Goal: Information Seeking & Learning: Learn about a topic

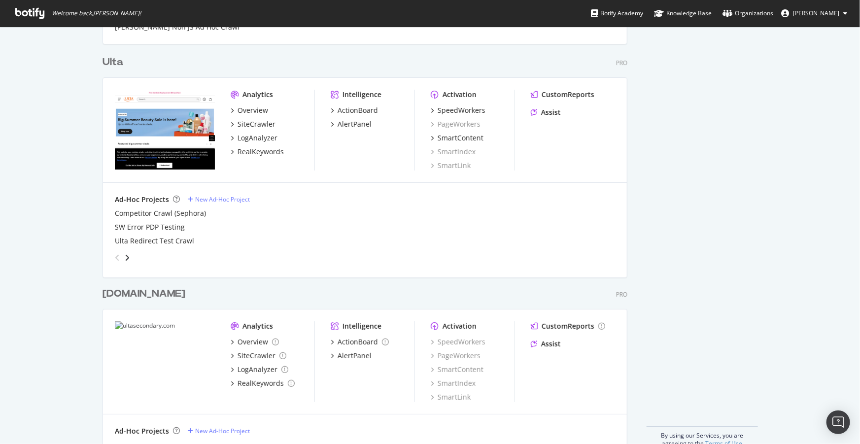
scroll to position [1832, 0]
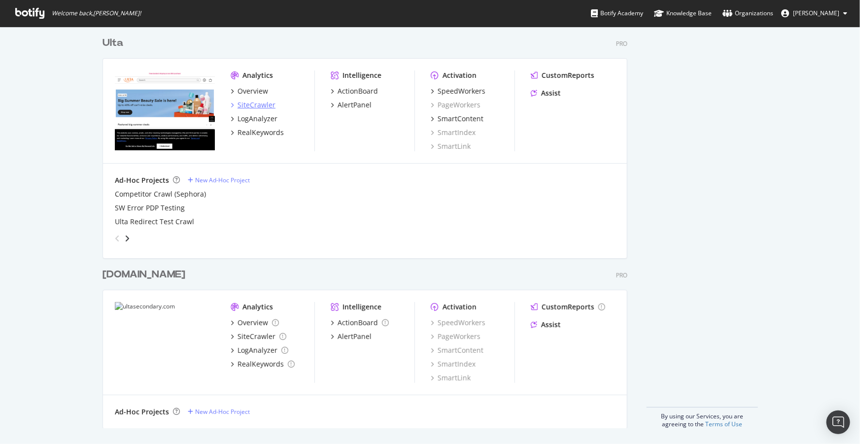
click at [250, 105] on div "SiteCrawler" at bounding box center [257, 105] width 38 height 10
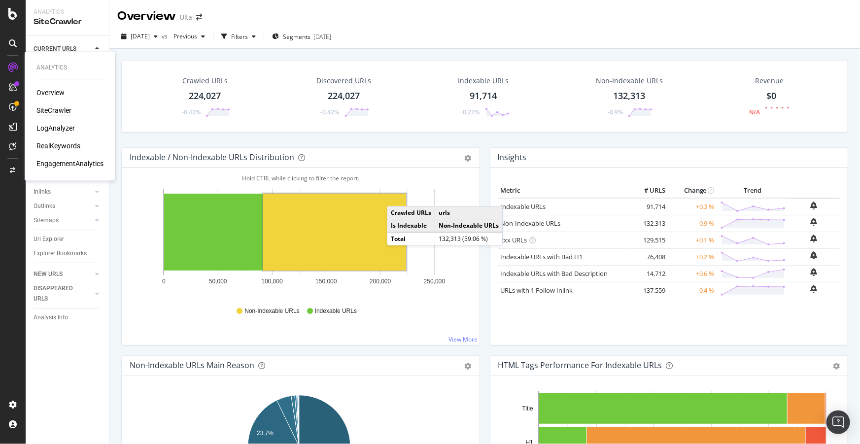
click at [55, 125] on div "LogAnalyzer" at bounding box center [55, 129] width 38 height 10
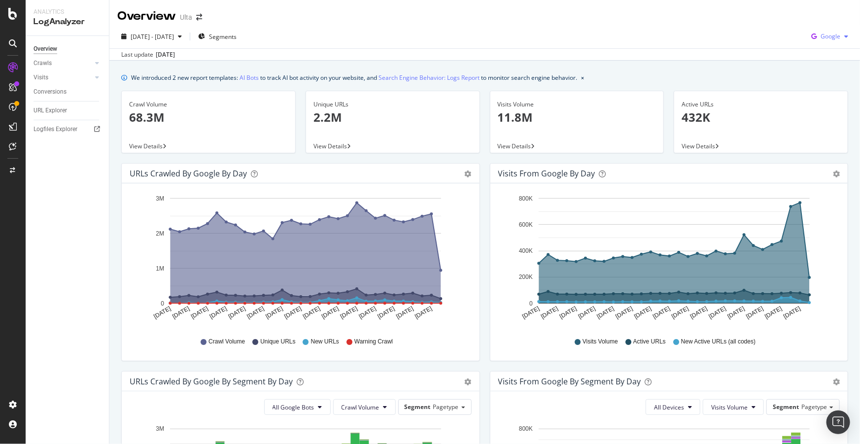
click at [820, 39] on span "Google" at bounding box center [830, 36] width 20 height 8
click at [818, 90] on span "OpenAI" at bounding box center [831, 92] width 36 height 9
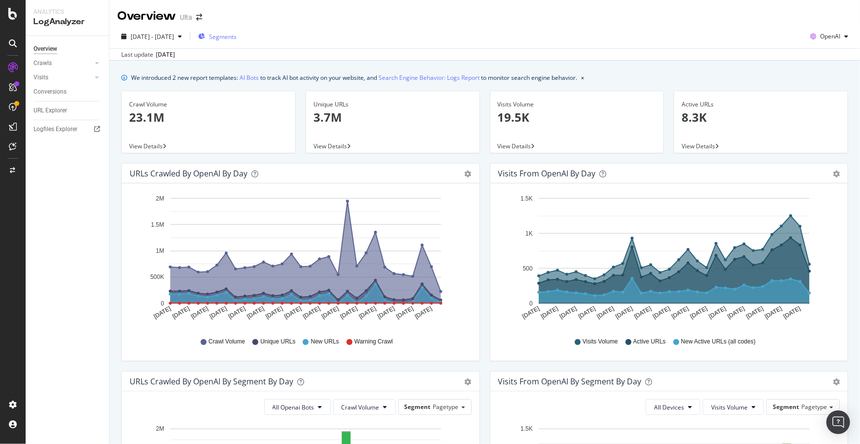
click at [237, 38] on span "Segments" at bounding box center [223, 37] width 28 height 8
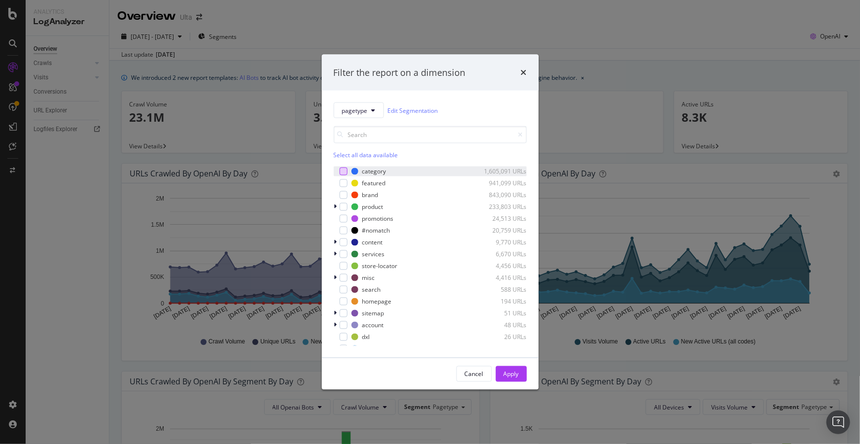
click at [343, 173] on div "modal" at bounding box center [344, 172] width 8 height 8
click at [341, 206] on div "modal" at bounding box center [344, 207] width 8 height 8
click at [341, 192] on div "modal" at bounding box center [344, 195] width 8 height 8
click at [513, 375] on div "Apply" at bounding box center [511, 374] width 15 height 8
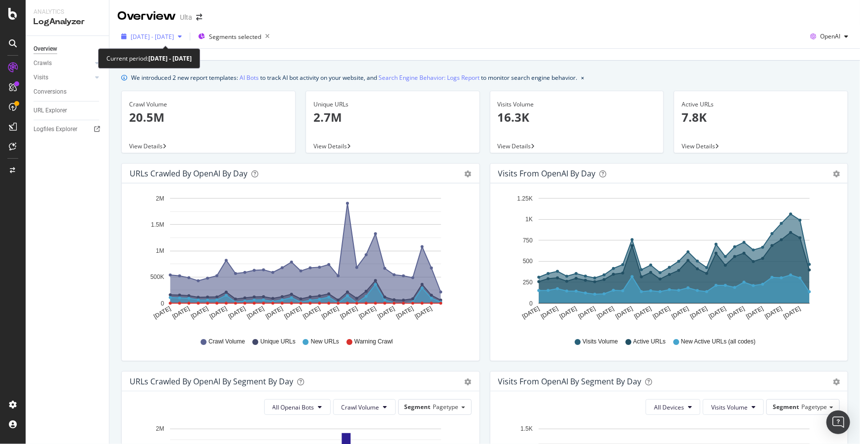
click at [174, 34] on span "[DATE] - [DATE]" at bounding box center [152, 37] width 43 height 8
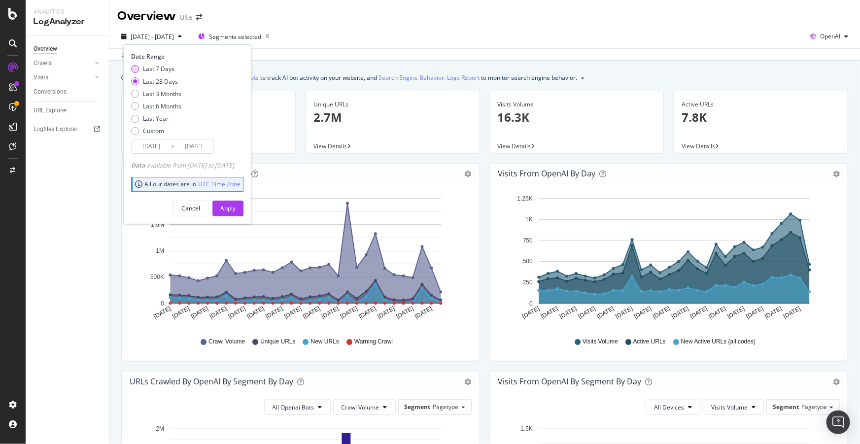
click at [158, 71] on div "Last 7 Days" at bounding box center [159, 69] width 32 height 8
type input "[DATE]"
click at [236, 210] on div "Apply" at bounding box center [227, 208] width 15 height 8
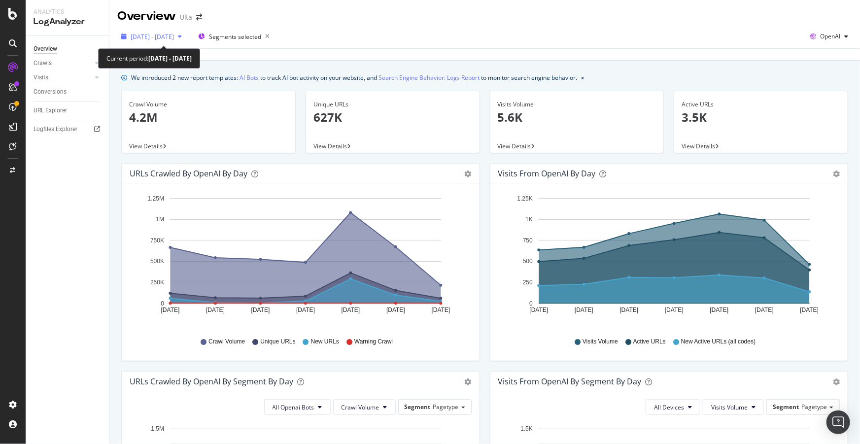
click at [186, 29] on div "[DATE] - [DATE]" at bounding box center [151, 36] width 68 height 15
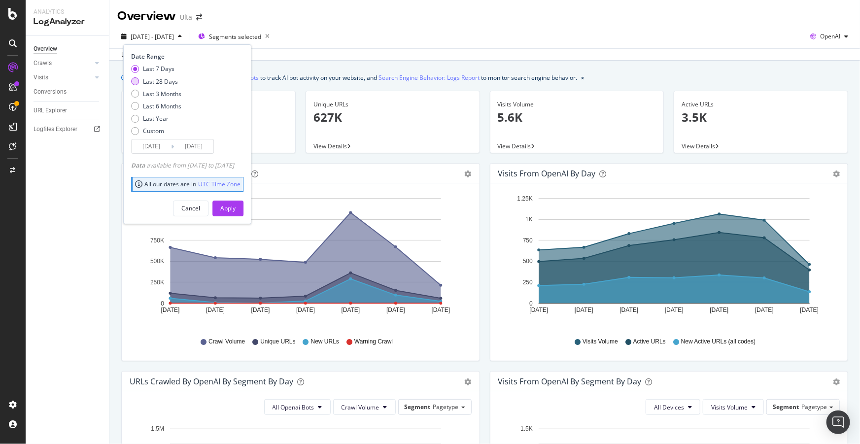
click at [162, 83] on div "Last 28 Days" at bounding box center [160, 81] width 35 height 8
type input "[DATE]"
click at [236, 203] on div "Apply" at bounding box center [227, 208] width 15 height 15
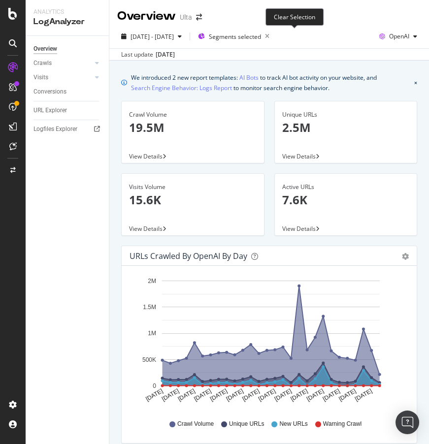
click at [273, 36] on icon "button" at bounding box center [267, 37] width 12 height 14
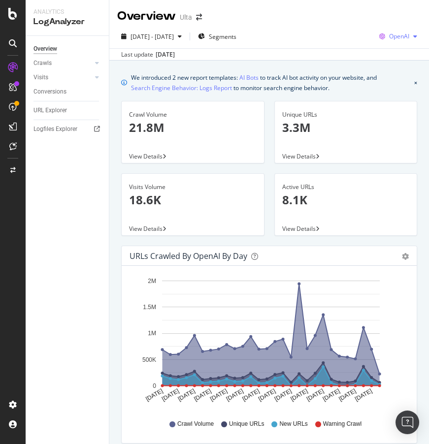
click at [391, 36] on span "OpenAI" at bounding box center [399, 36] width 20 height 8
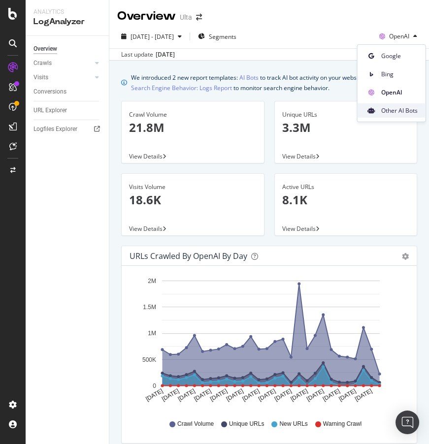
click at [393, 108] on span "Other AI Bots" at bounding box center [399, 110] width 36 height 9
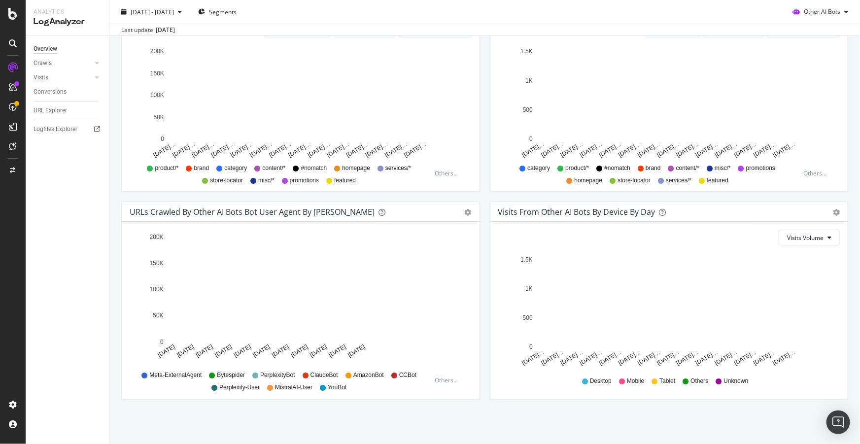
scroll to position [377, 0]
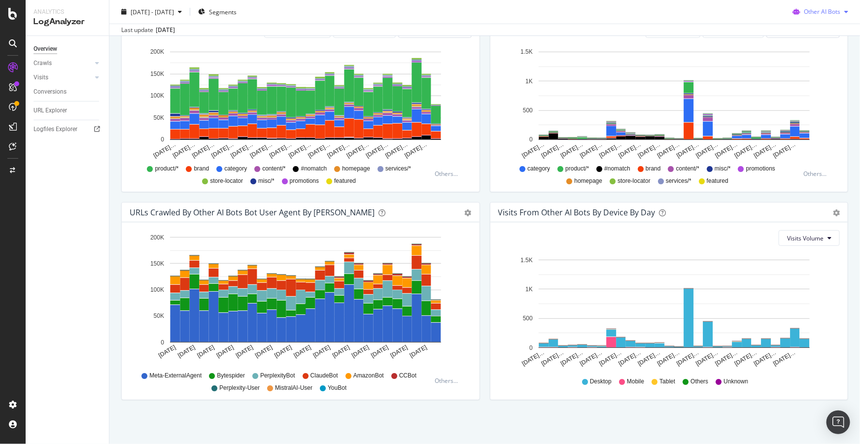
click at [819, 9] on span "Other AI Bots" at bounding box center [822, 11] width 36 height 8
click at [821, 69] on span "OpenAI" at bounding box center [825, 68] width 38 height 9
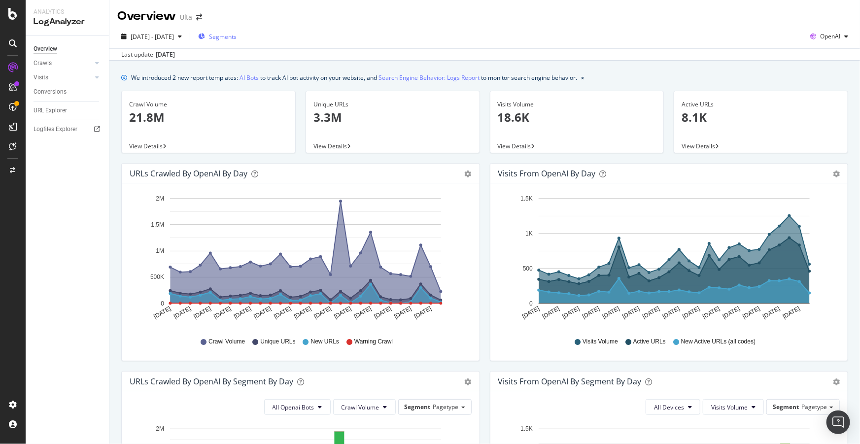
click at [237, 33] on span "Segments" at bounding box center [223, 37] width 28 height 8
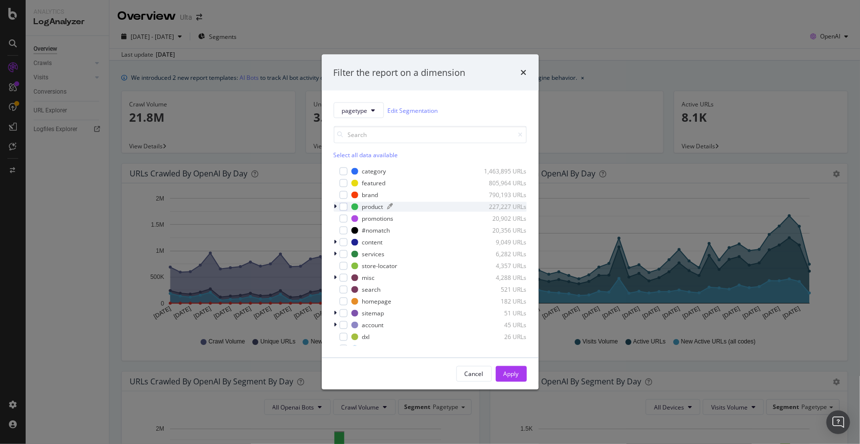
click at [369, 209] on div "product" at bounding box center [372, 207] width 21 height 8
click at [339, 208] on div "modal" at bounding box center [337, 207] width 6 height 10
click at [342, 206] on div "modal" at bounding box center [344, 207] width 8 height 8
click at [514, 377] on div "Apply" at bounding box center [511, 374] width 15 height 8
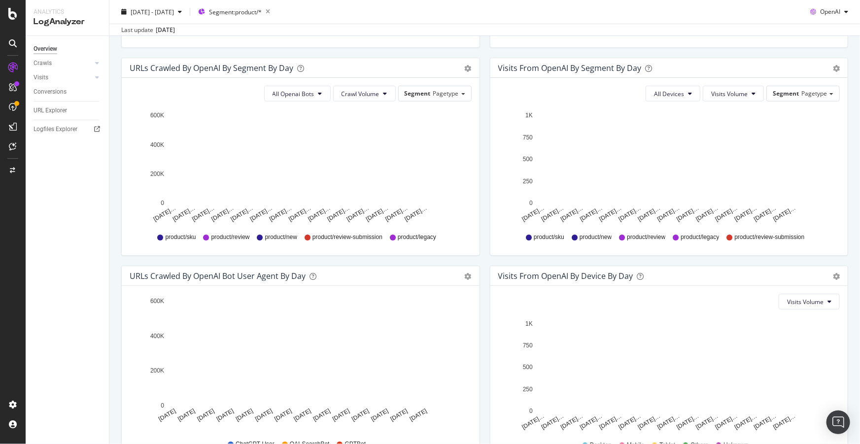
scroll to position [377, 0]
